Goal: Transaction & Acquisition: Purchase product/service

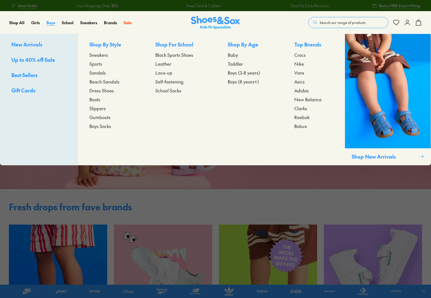
click at [52, 23] on span "Boys" at bounding box center [50, 23] width 9 height 6
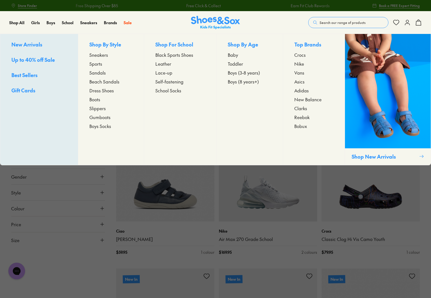
click at [98, 56] on span "Sneakers" at bounding box center [98, 54] width 19 height 7
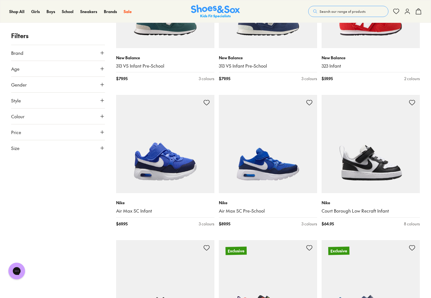
scroll to position [603, 0]
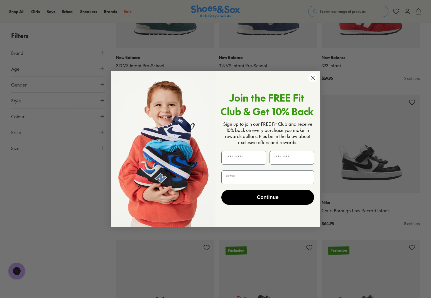
click at [313, 77] on icon "Close dialog" at bounding box center [313, 78] width 4 height 4
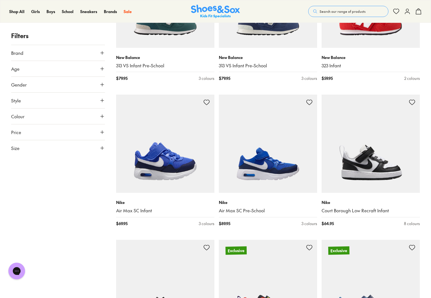
click at [102, 68] on icon at bounding box center [102, 69] width 6 height 6
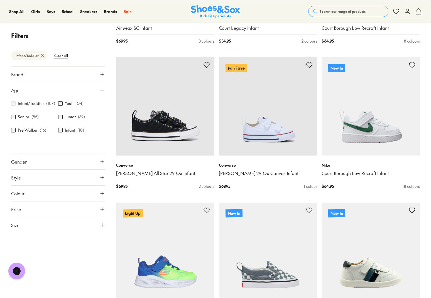
scroll to position [1077, 0]
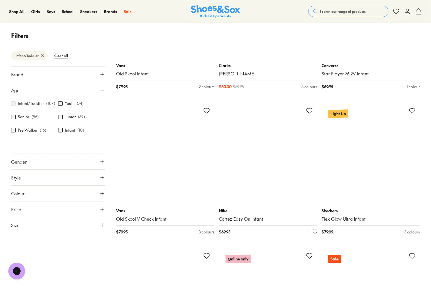
scroll to position [2775, 0]
